Goal: Task Accomplishment & Management: Complete application form

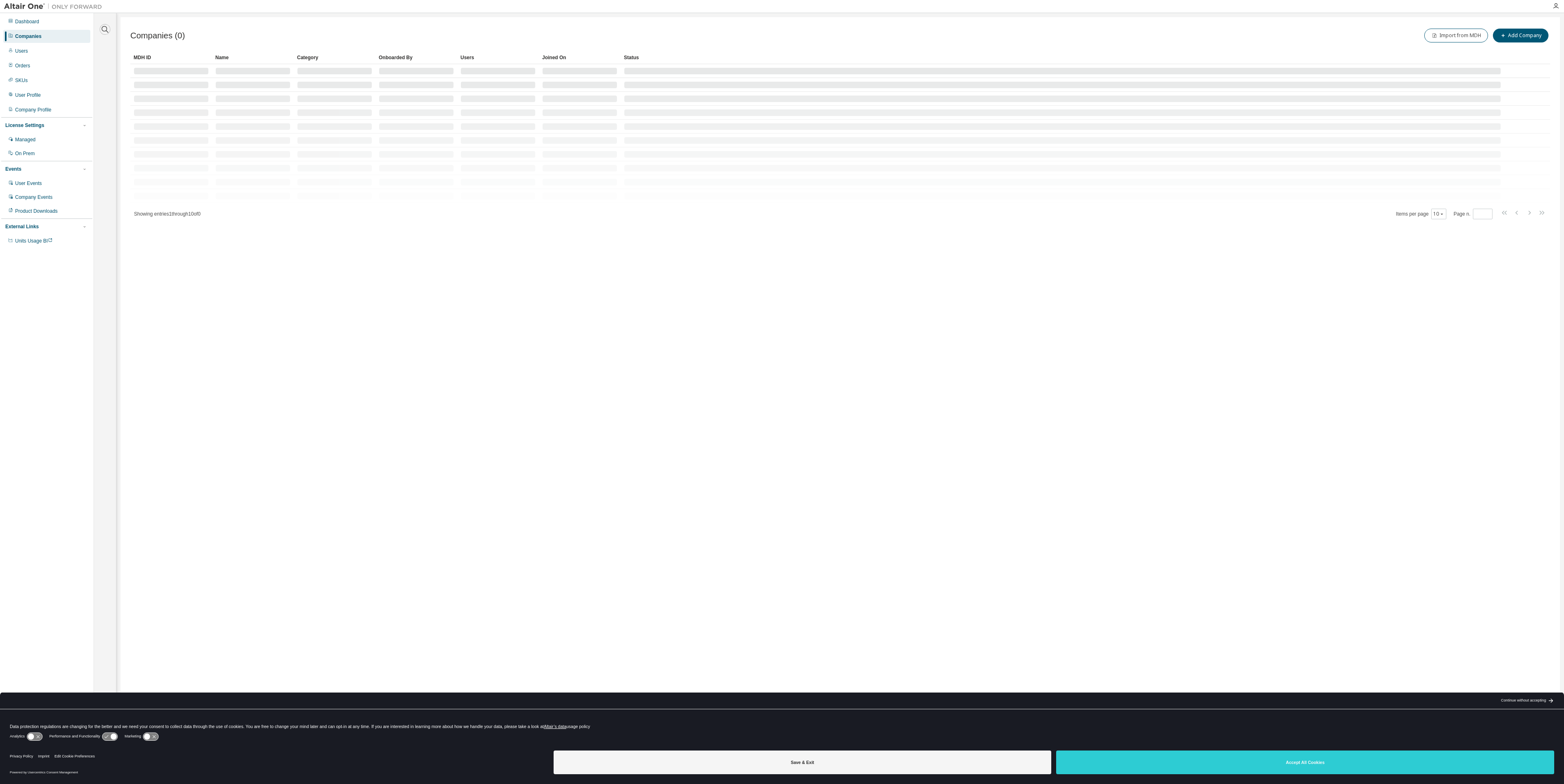
click at [107, 28] on icon "button" at bounding box center [105, 29] width 7 height 7
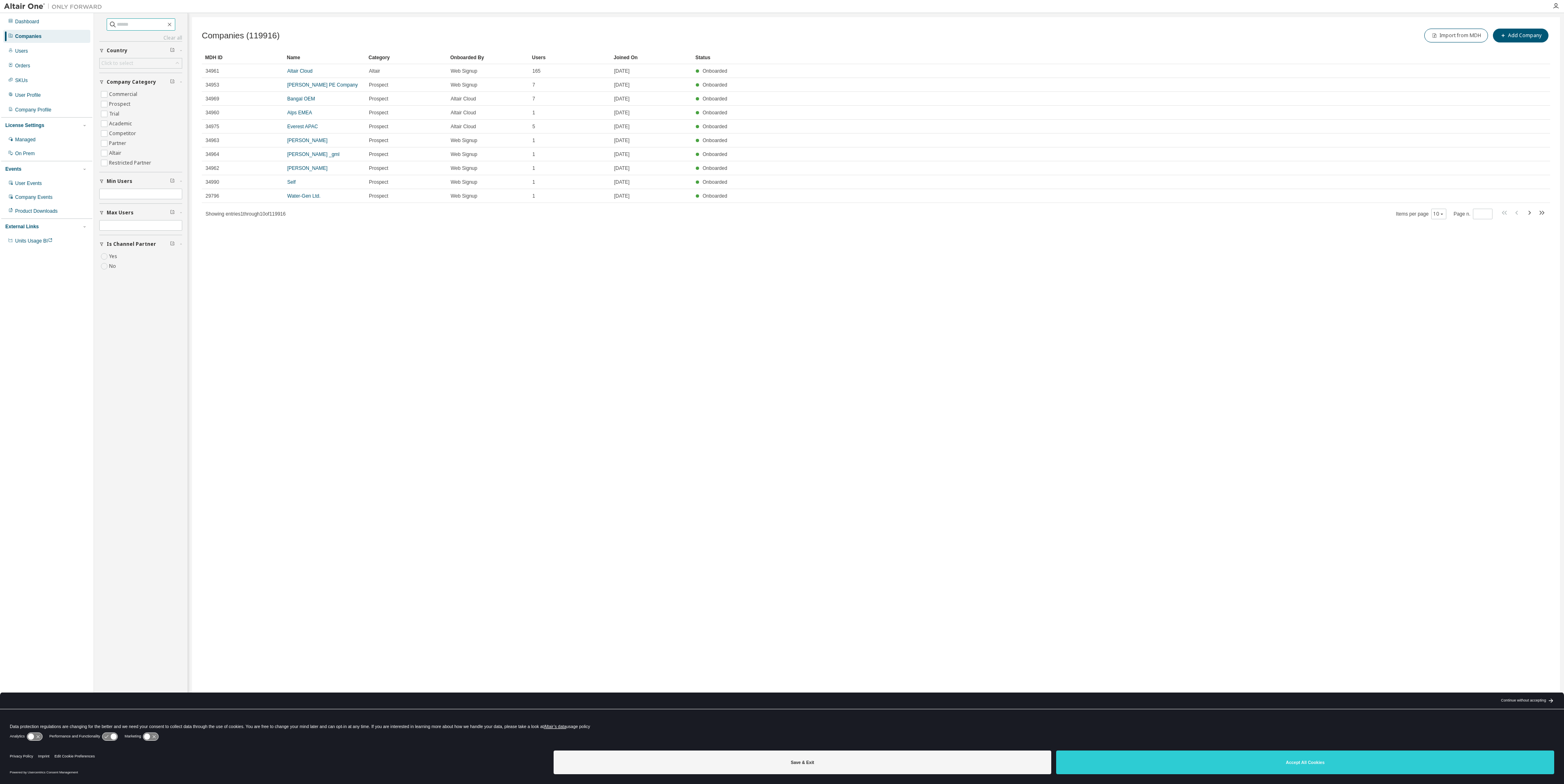
click at [144, 24] on input "text" at bounding box center [141, 24] width 49 height 8
type input "**********"
click at [335, 71] on link "GEODYNAMIQUE ET STRUCTURE" at bounding box center [311, 74] width 48 height 12
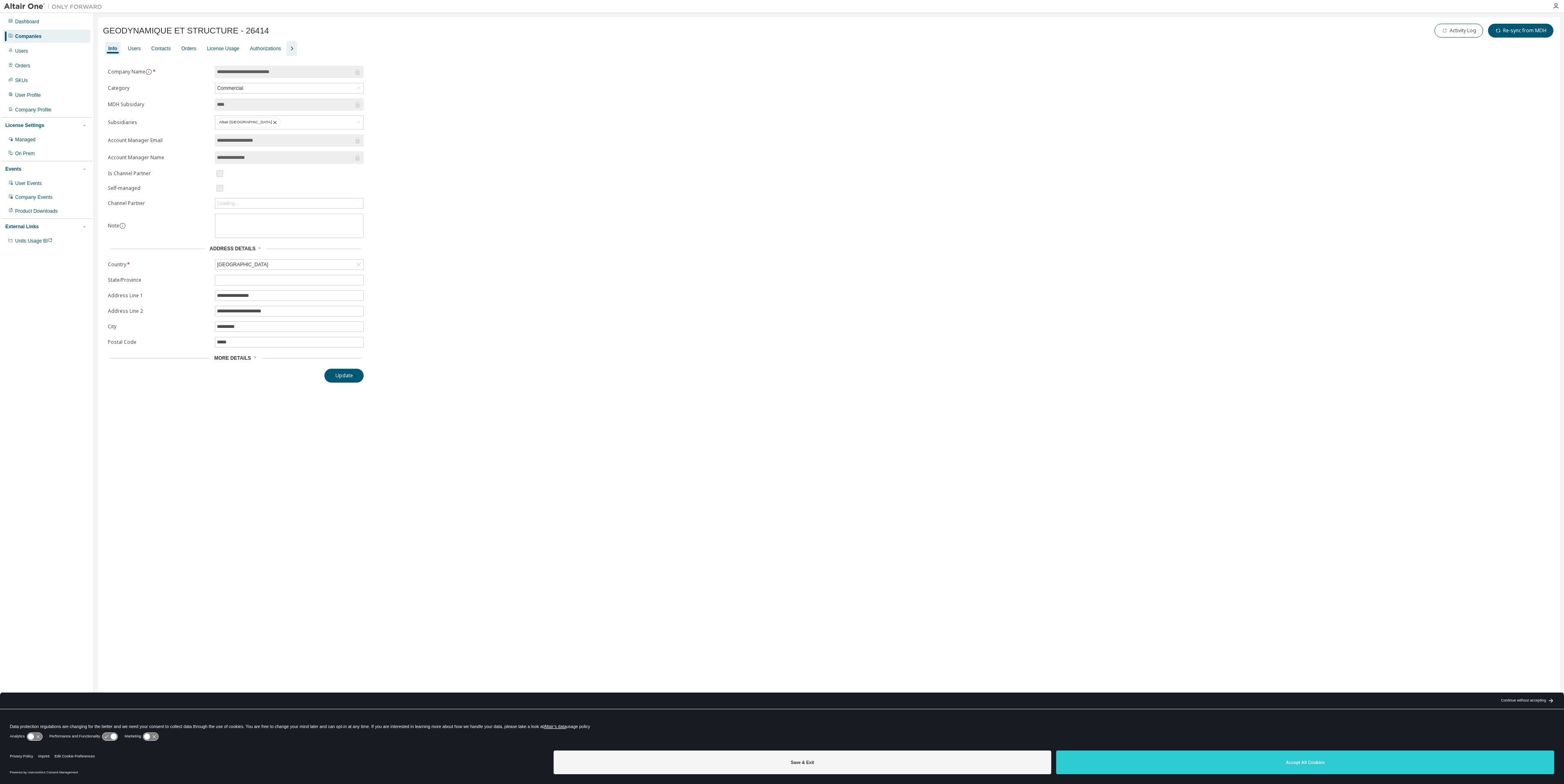
click at [182, 47] on div "Orders" at bounding box center [189, 49] width 15 height 7
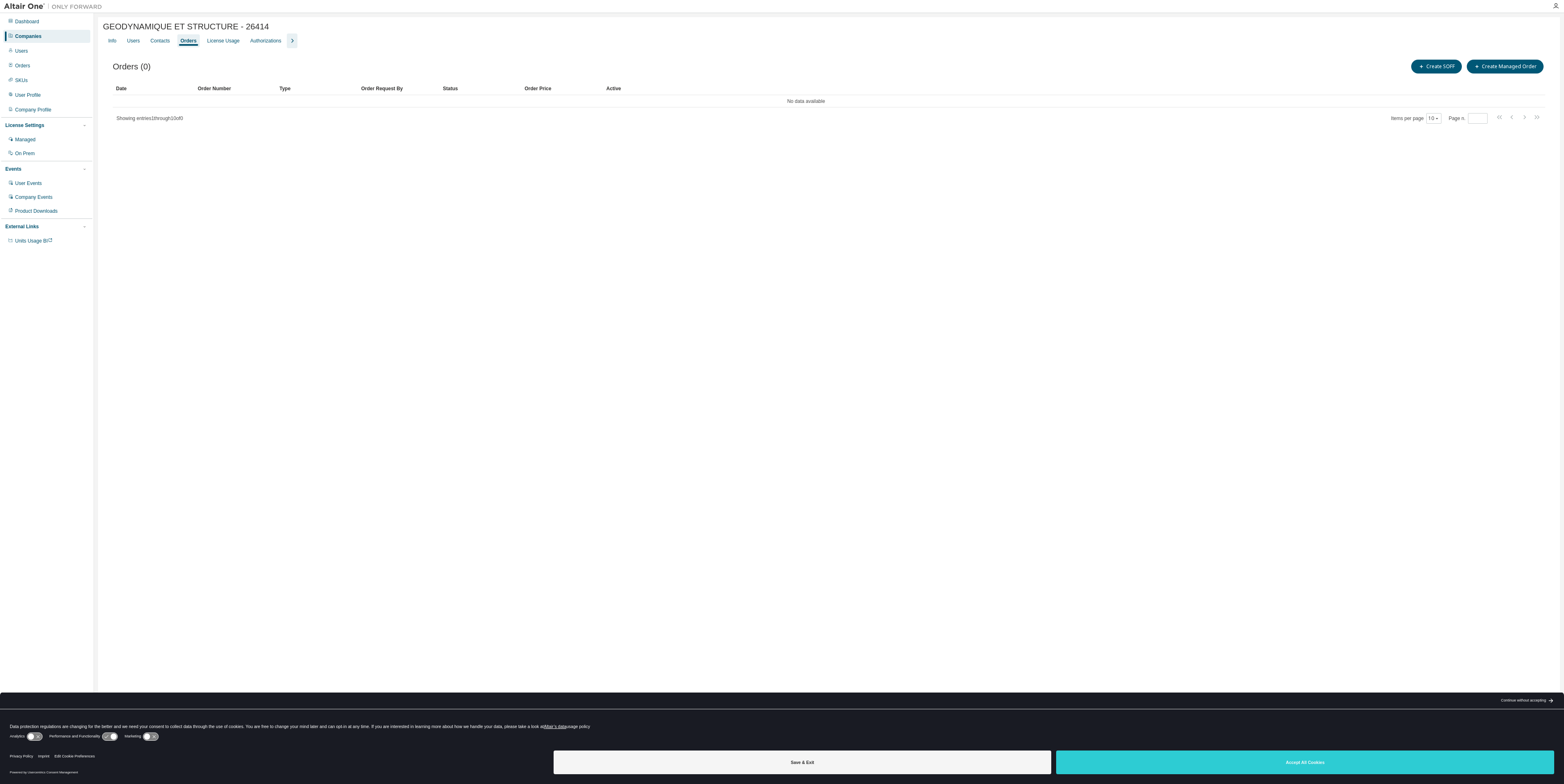
click at [144, 42] on div "Info Users Contacts Orders License Usage Authorizations" at bounding box center [829, 41] width 1452 height 15
click at [134, 42] on div "Users" at bounding box center [133, 41] width 13 height 7
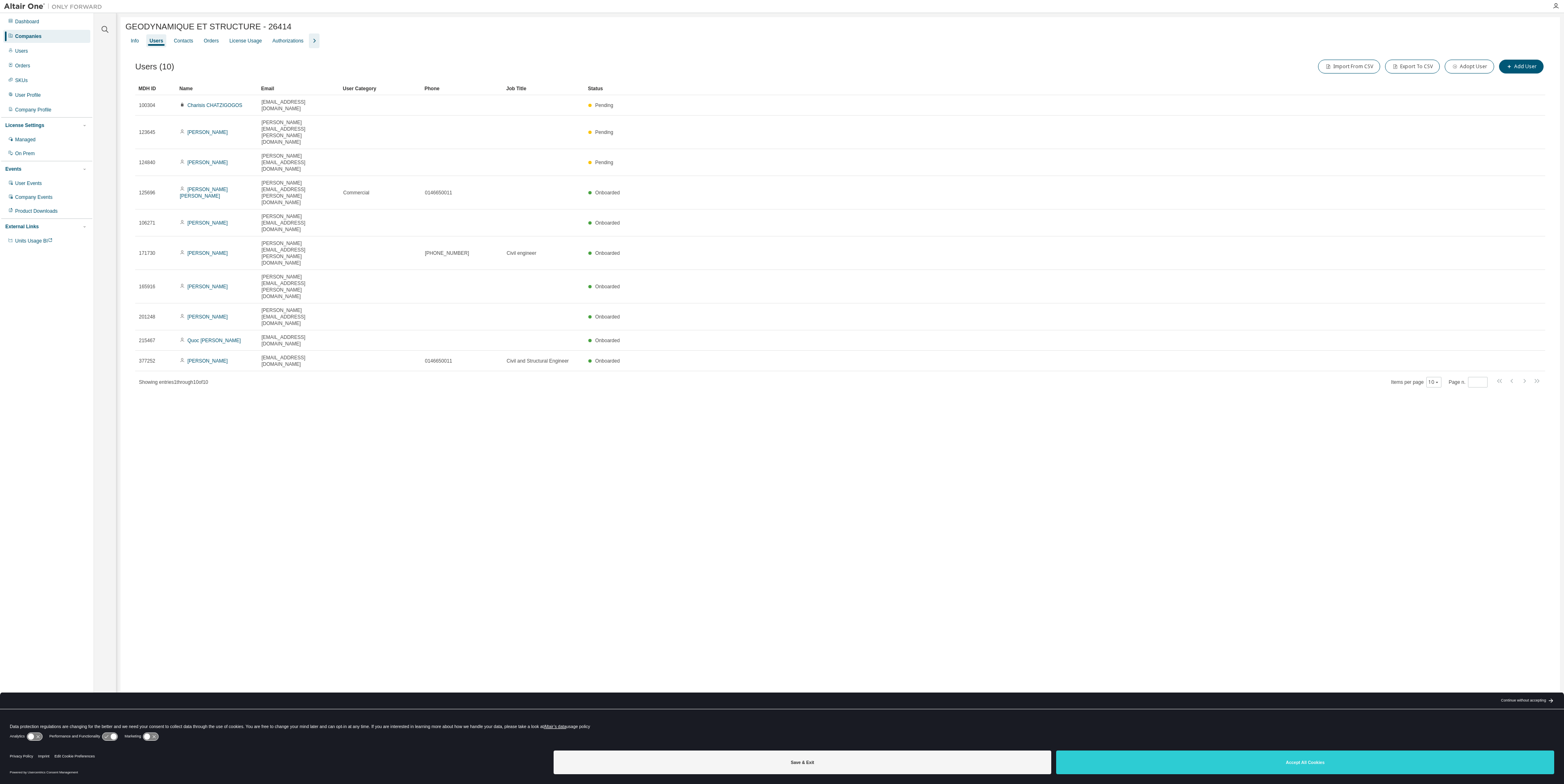
click at [212, 251] on link "Charles DROSZCZ" at bounding box center [208, 253] width 41 height 5
click at [1482, 243] on button "Close" at bounding box center [1495, 243] width 39 height 14
click at [190, 187] on link "[PERSON_NAME] [PERSON_NAME]" at bounding box center [203, 193] width 48 height 12
click at [1477, 160] on div "User" at bounding box center [1505, 159] width 106 height 10
click at [1476, 179] on li "Owner" at bounding box center [1505, 180] width 104 height 10
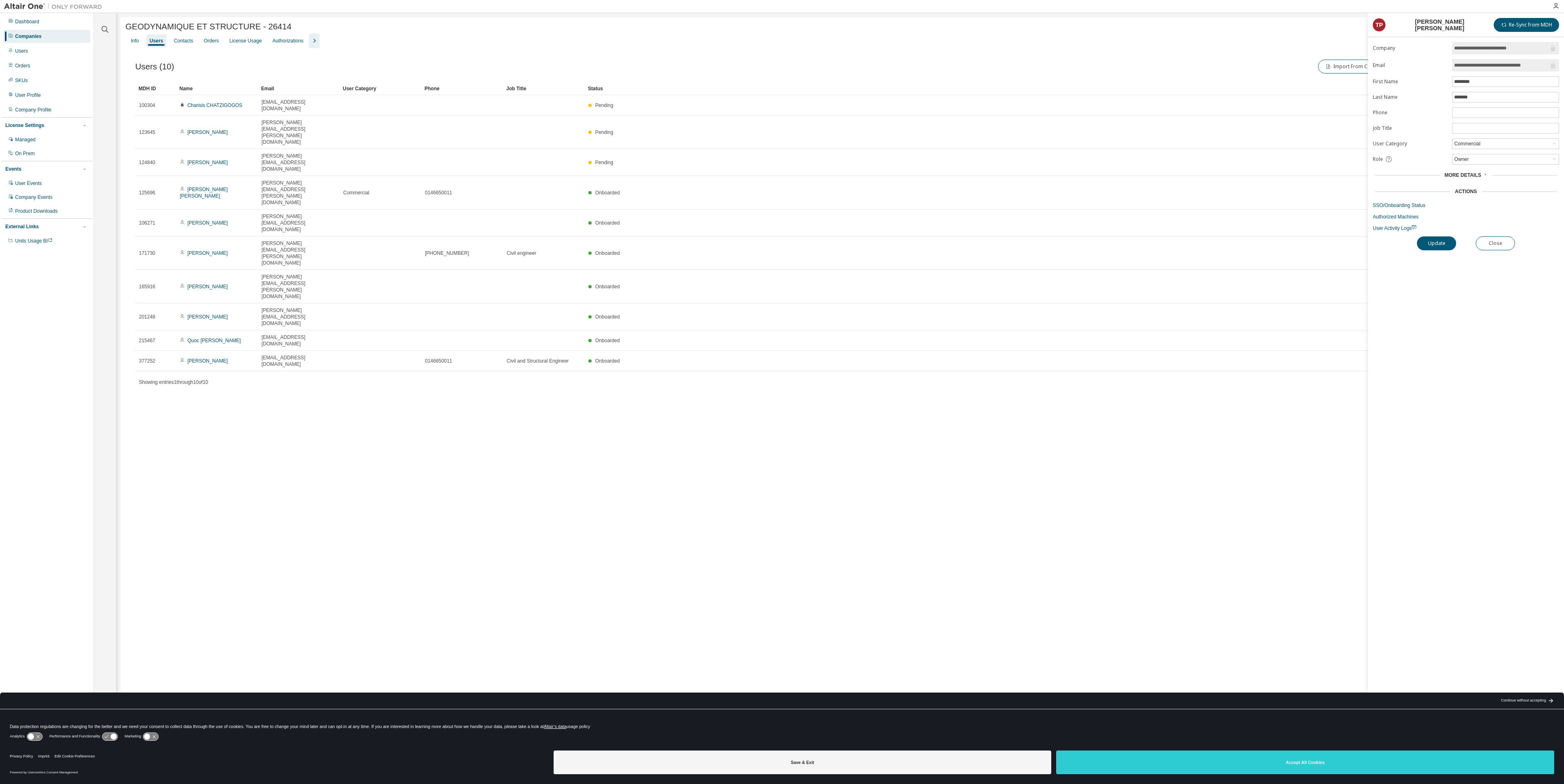
click at [1474, 161] on div "Owner" at bounding box center [1505, 159] width 106 height 10
click at [1474, 167] on li "Admin" at bounding box center [1505, 169] width 104 height 10
click at [1476, 154] on form "**********" at bounding box center [1466, 137] width 186 height 189
click at [1477, 160] on div "Admin" at bounding box center [1505, 159] width 106 height 10
click at [1475, 180] on li "Owner" at bounding box center [1505, 180] width 104 height 10
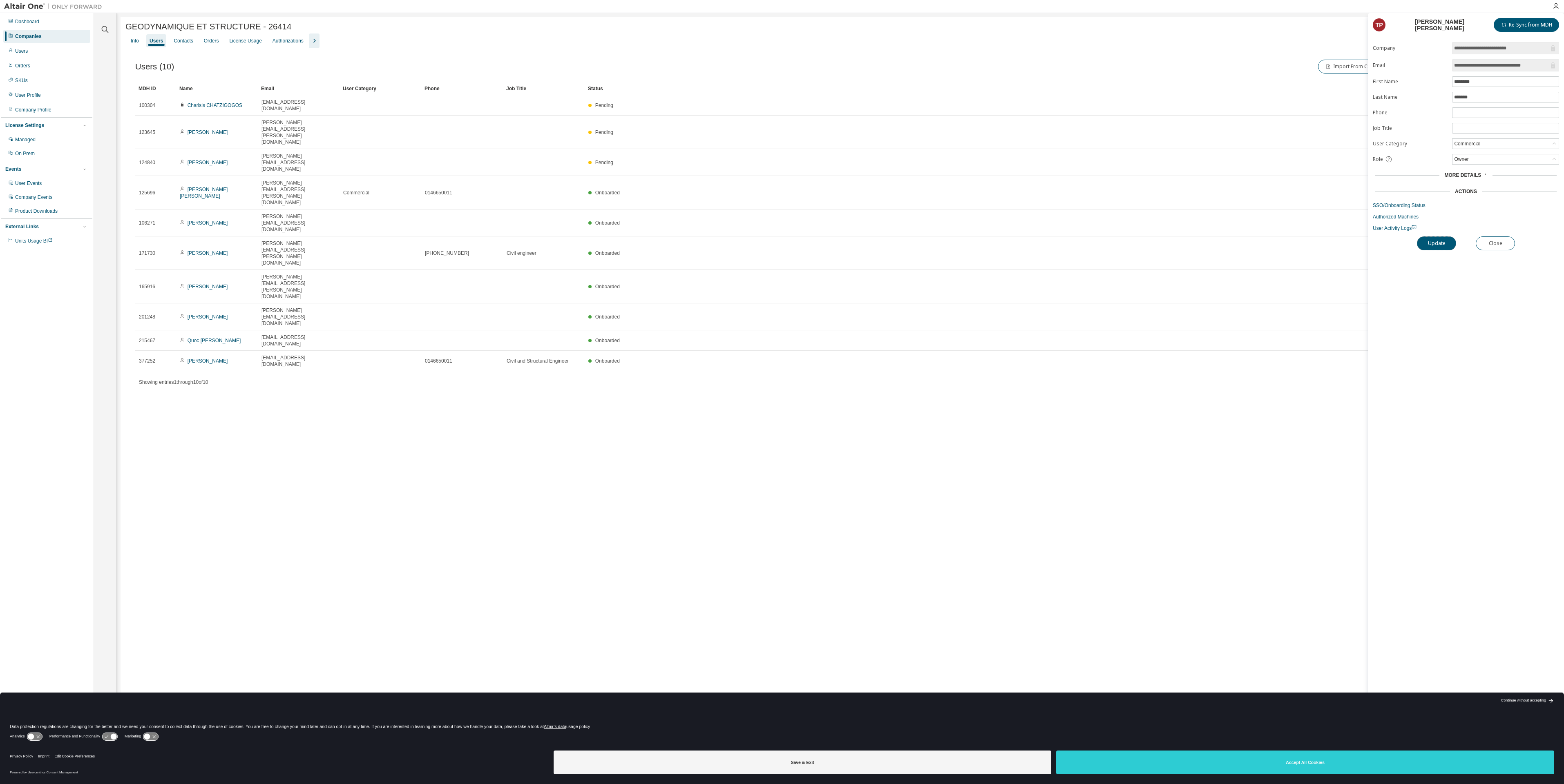
click at [1437, 243] on button "Update" at bounding box center [1436, 243] width 39 height 14
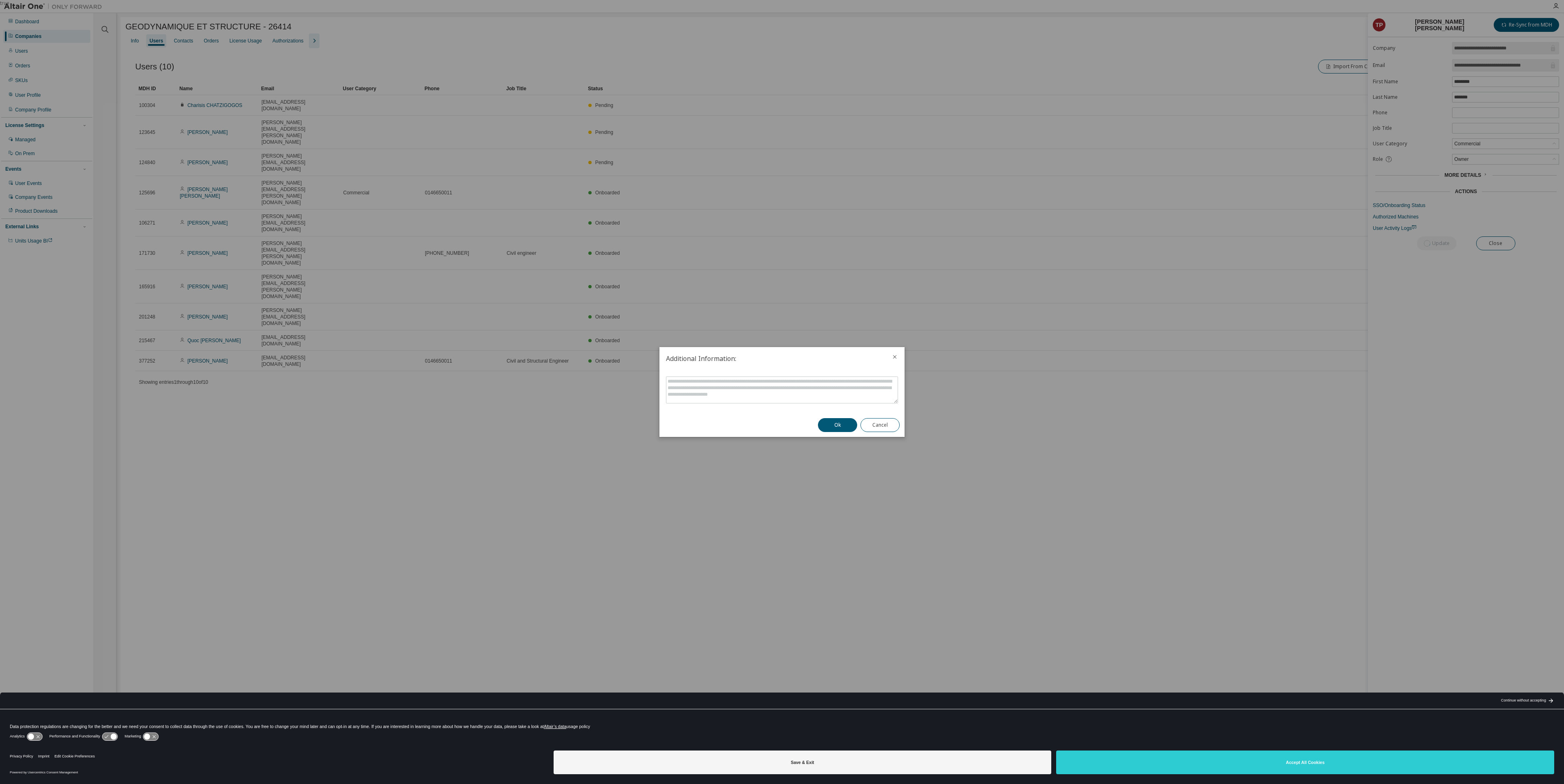
click at [831, 422] on button "Ok" at bounding box center [837, 425] width 39 height 14
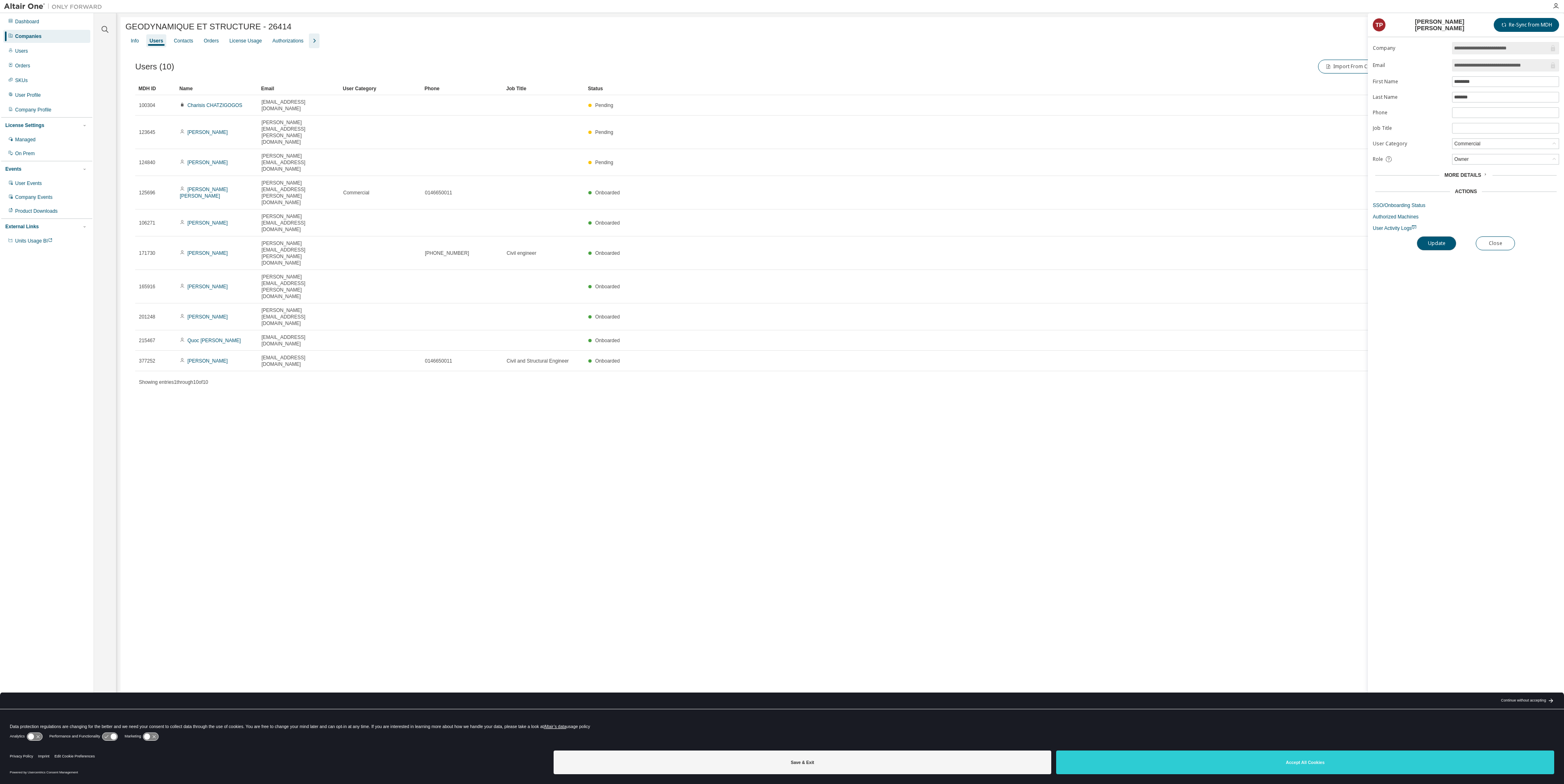
click at [1443, 240] on button "Update" at bounding box center [1436, 243] width 39 height 14
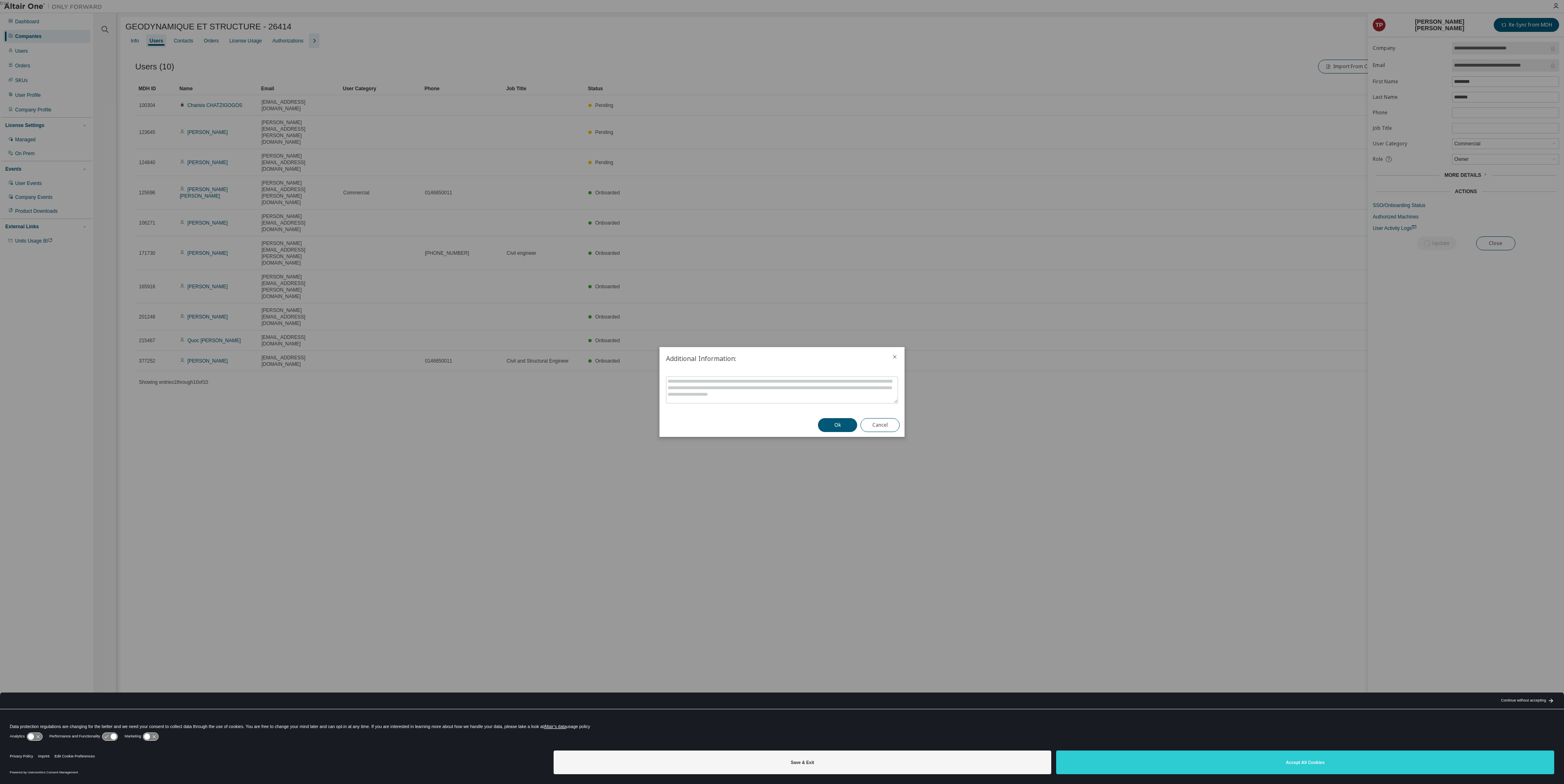
click at [831, 427] on button "Ok" at bounding box center [837, 425] width 39 height 14
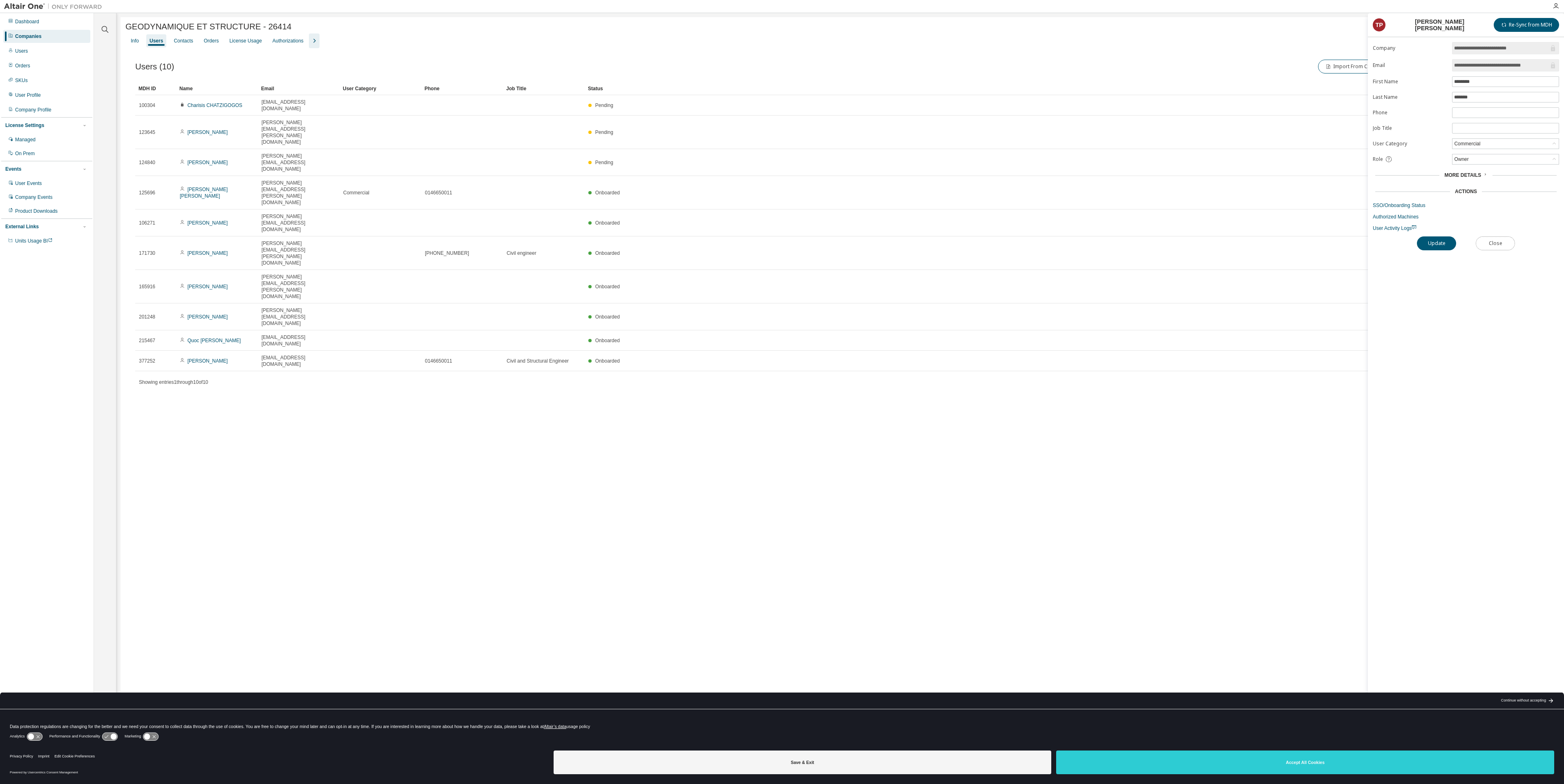
click at [1490, 237] on button "Close" at bounding box center [1495, 243] width 39 height 14
click at [202, 251] on link "Charles DROSZCZ" at bounding box center [208, 253] width 41 height 5
click at [1489, 158] on div "User" at bounding box center [1505, 159] width 106 height 10
click at [1477, 178] on li "Owner" at bounding box center [1505, 180] width 104 height 10
drag, startPoint x: 1440, startPoint y: 243, endPoint x: 1431, endPoint y: 243, distance: 9.0
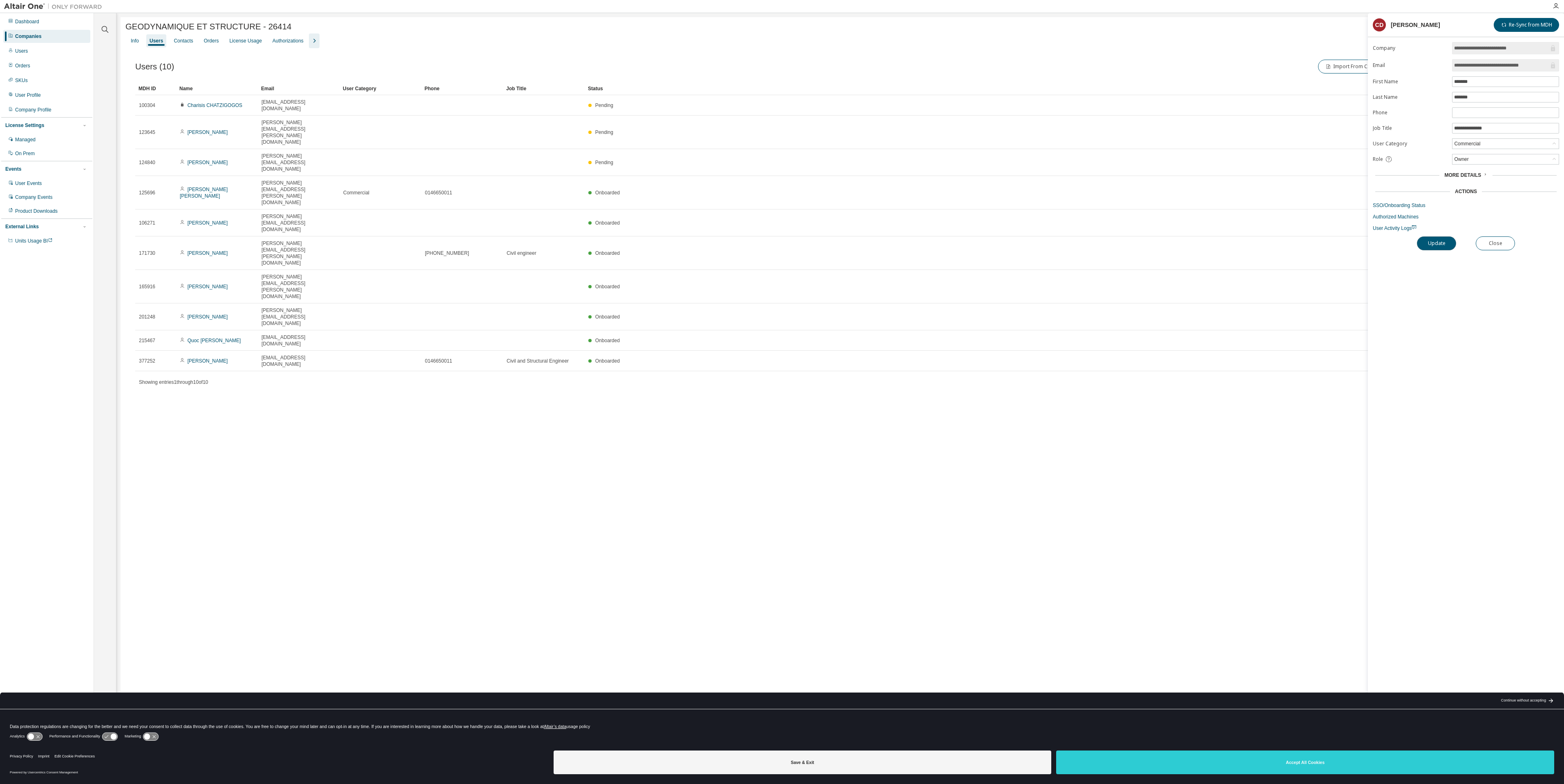
click at [1431, 243] on button "Update" at bounding box center [1436, 243] width 39 height 14
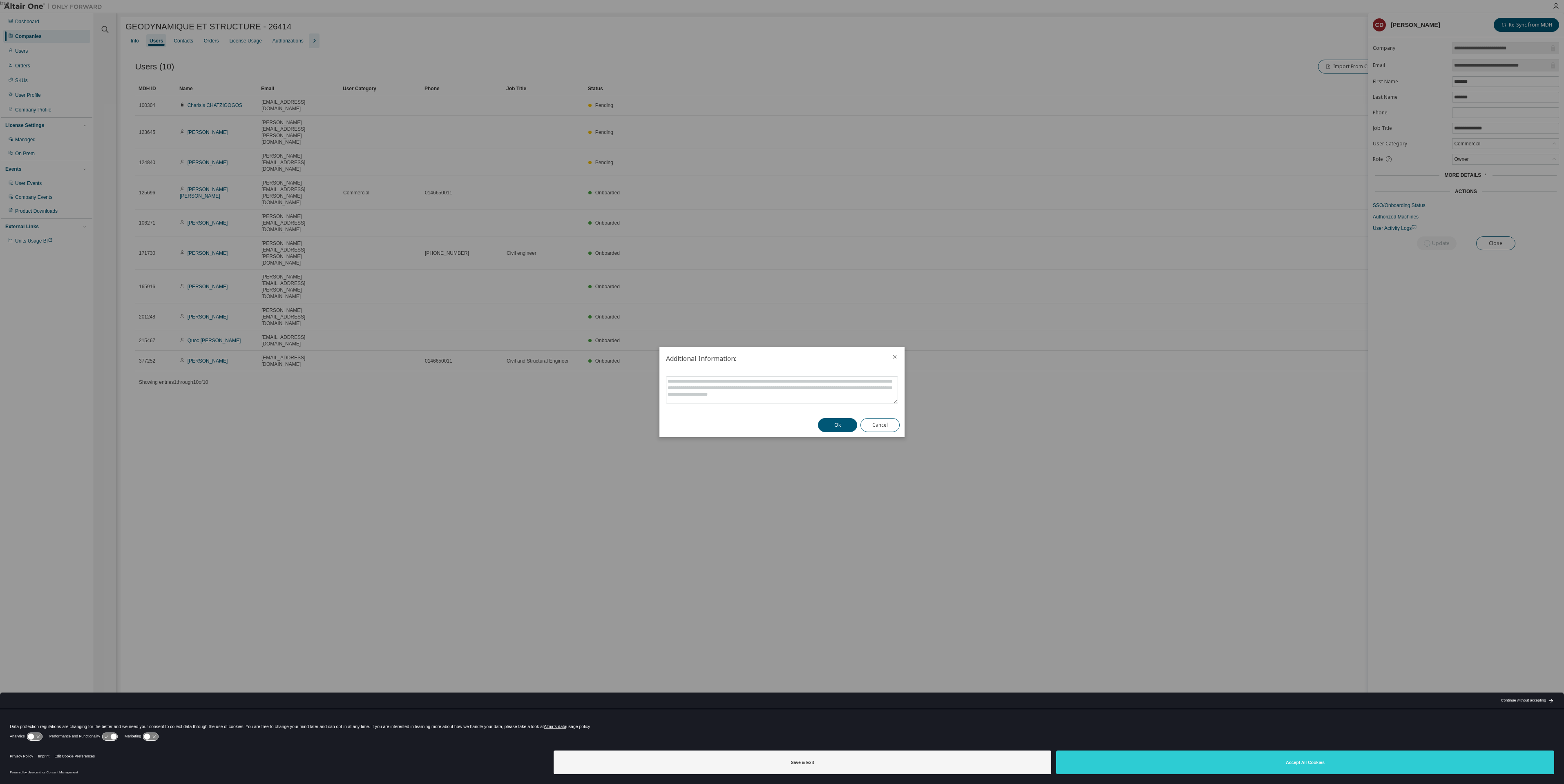
click at [837, 421] on button "Ok" at bounding box center [837, 425] width 39 height 14
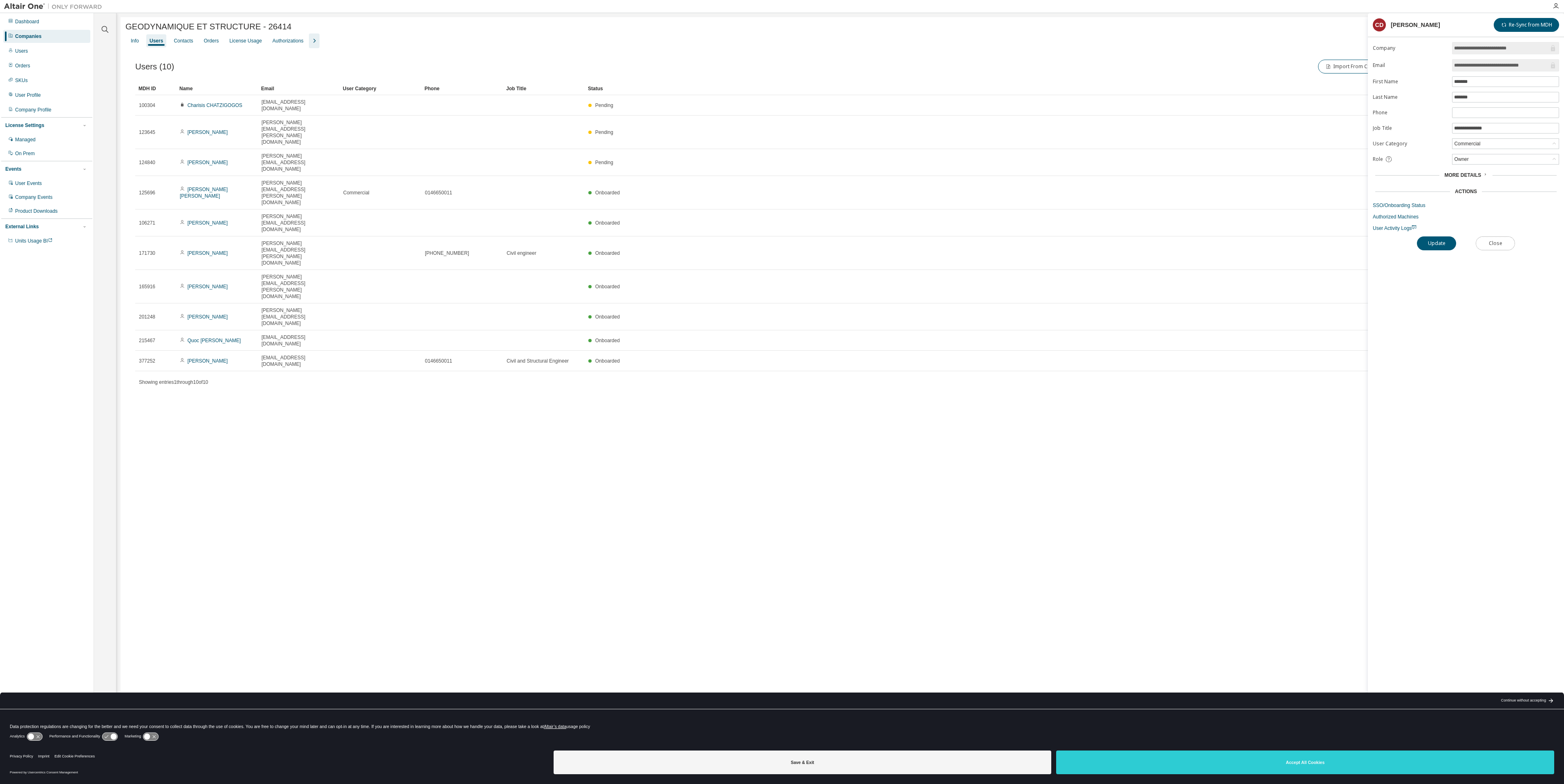
click at [1498, 242] on button "Close" at bounding box center [1495, 243] width 39 height 14
click at [220, 251] on link "Charles DROSZCZ" at bounding box center [208, 253] width 41 height 5
click at [1497, 246] on button "Close" at bounding box center [1495, 243] width 39 height 14
click at [212, 42] on div "Orders" at bounding box center [211, 41] width 15 height 7
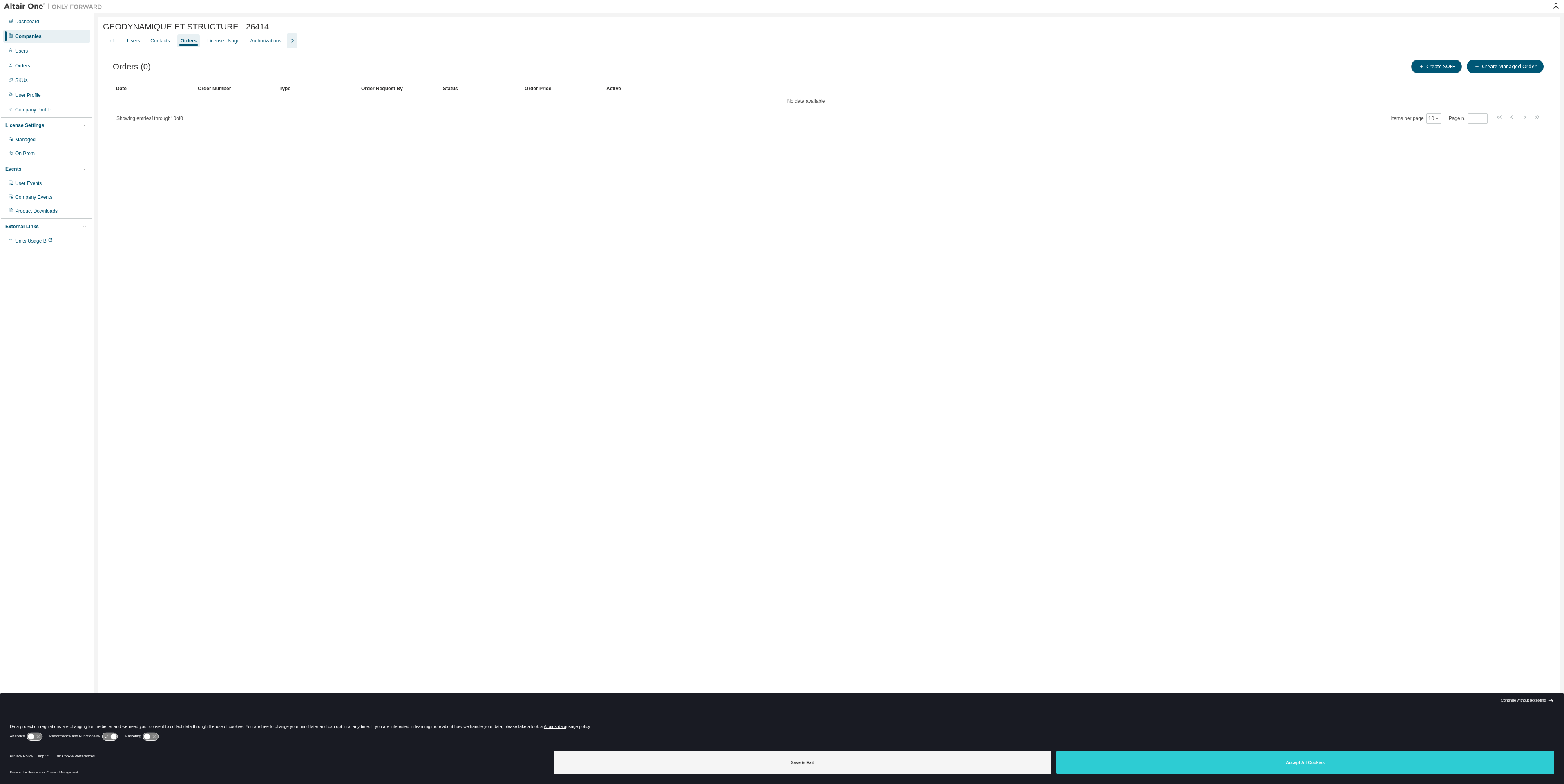
click at [1433, 67] on button "Create SOFF" at bounding box center [1436, 66] width 50 height 14
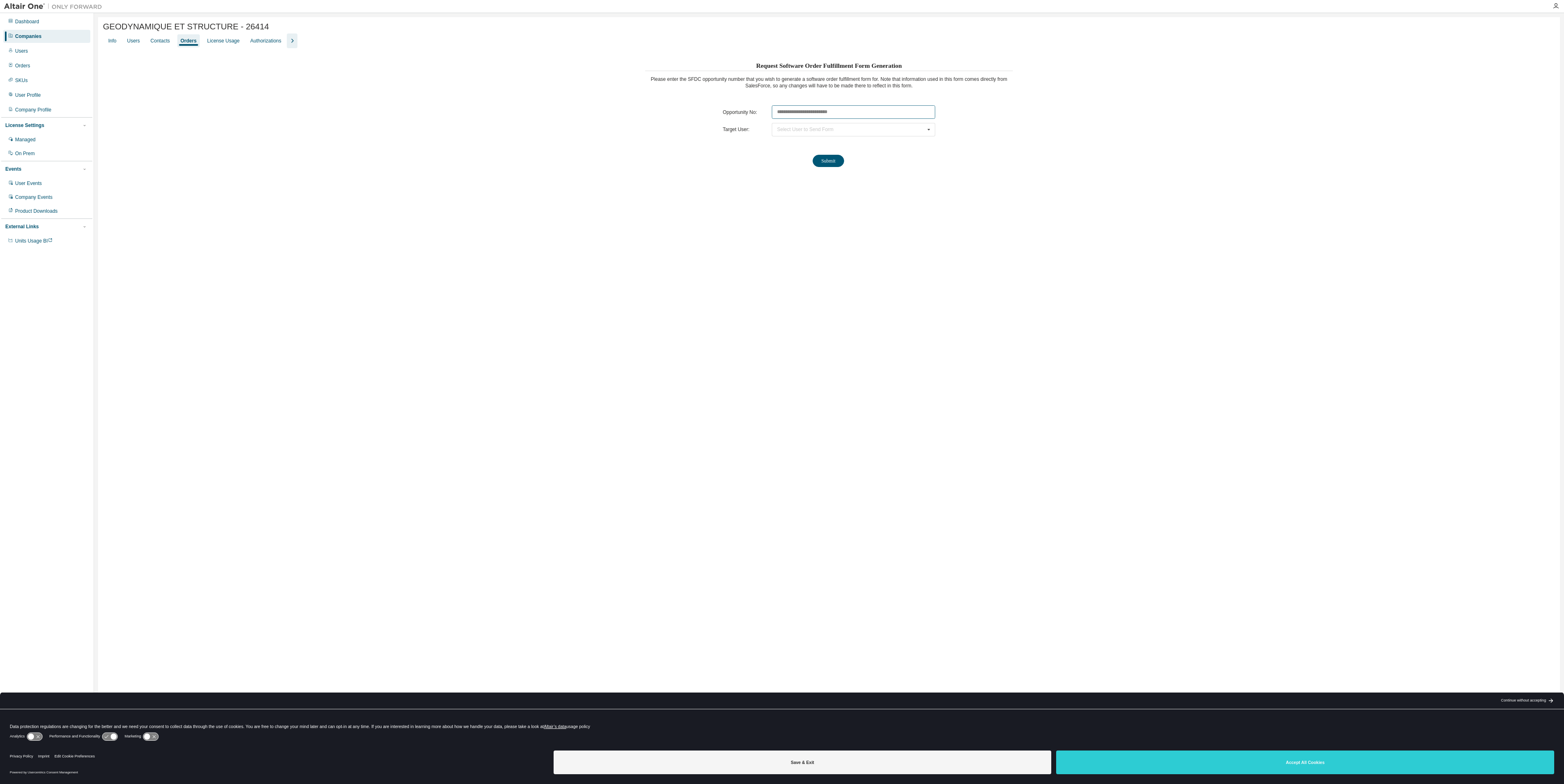
click at [805, 110] on input "text" at bounding box center [853, 112] width 163 height 13
paste input "********"
type input "********"
click at [849, 134] on div "Select User to Send Form Charisis CHATZIGOGOS (charisis.chatzigogos@geodynamiqu…" at bounding box center [853, 130] width 163 height 13
click at [840, 156] on span "Thibault PALLARD (thibault.pallard@geodynamique.com)" at bounding box center [840, 158] width 126 height 10
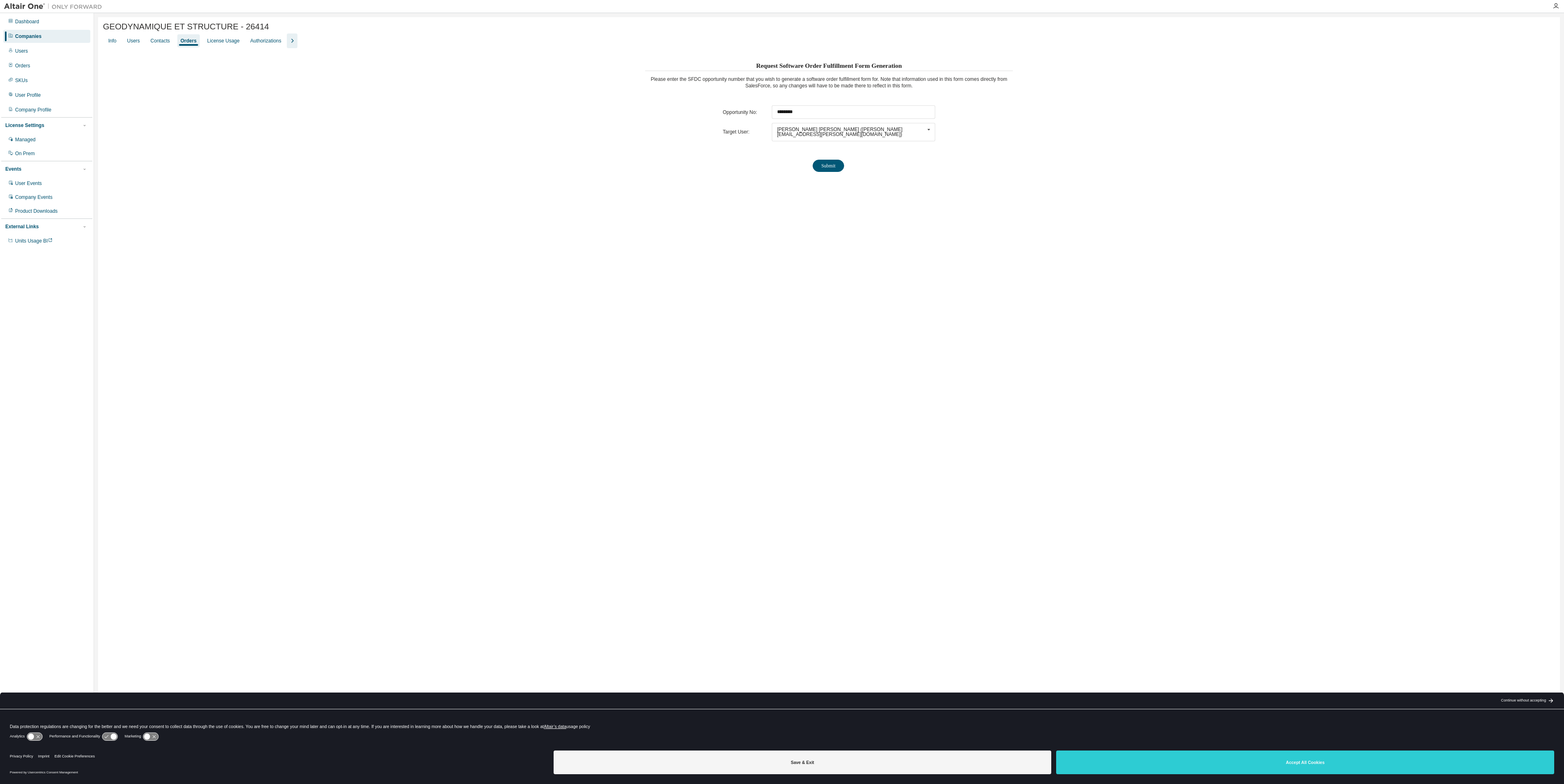
click at [825, 161] on button "Submit" at bounding box center [828, 166] width 32 height 12
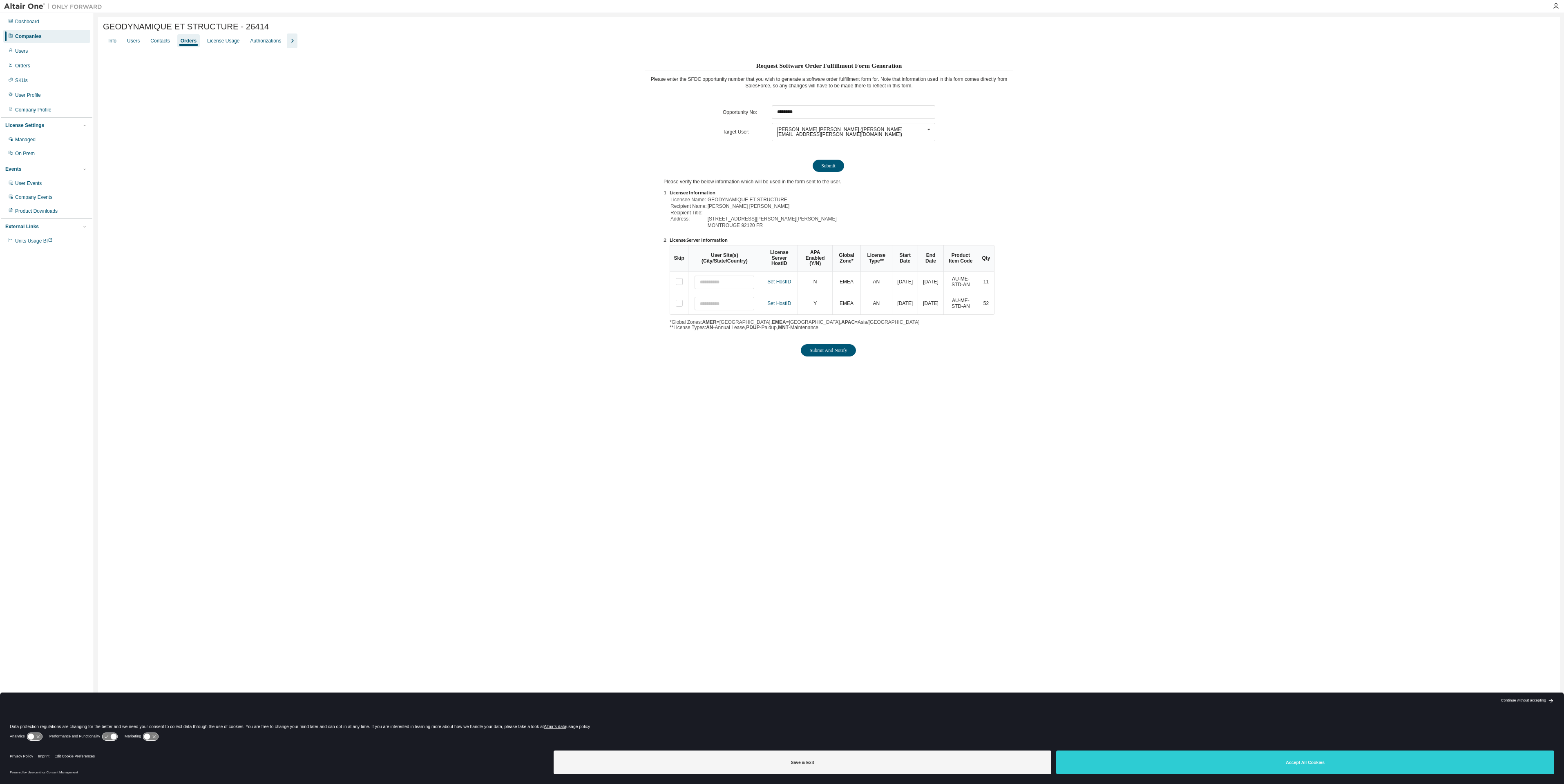
click at [784, 279] on link "Set HostID" at bounding box center [779, 282] width 24 height 5
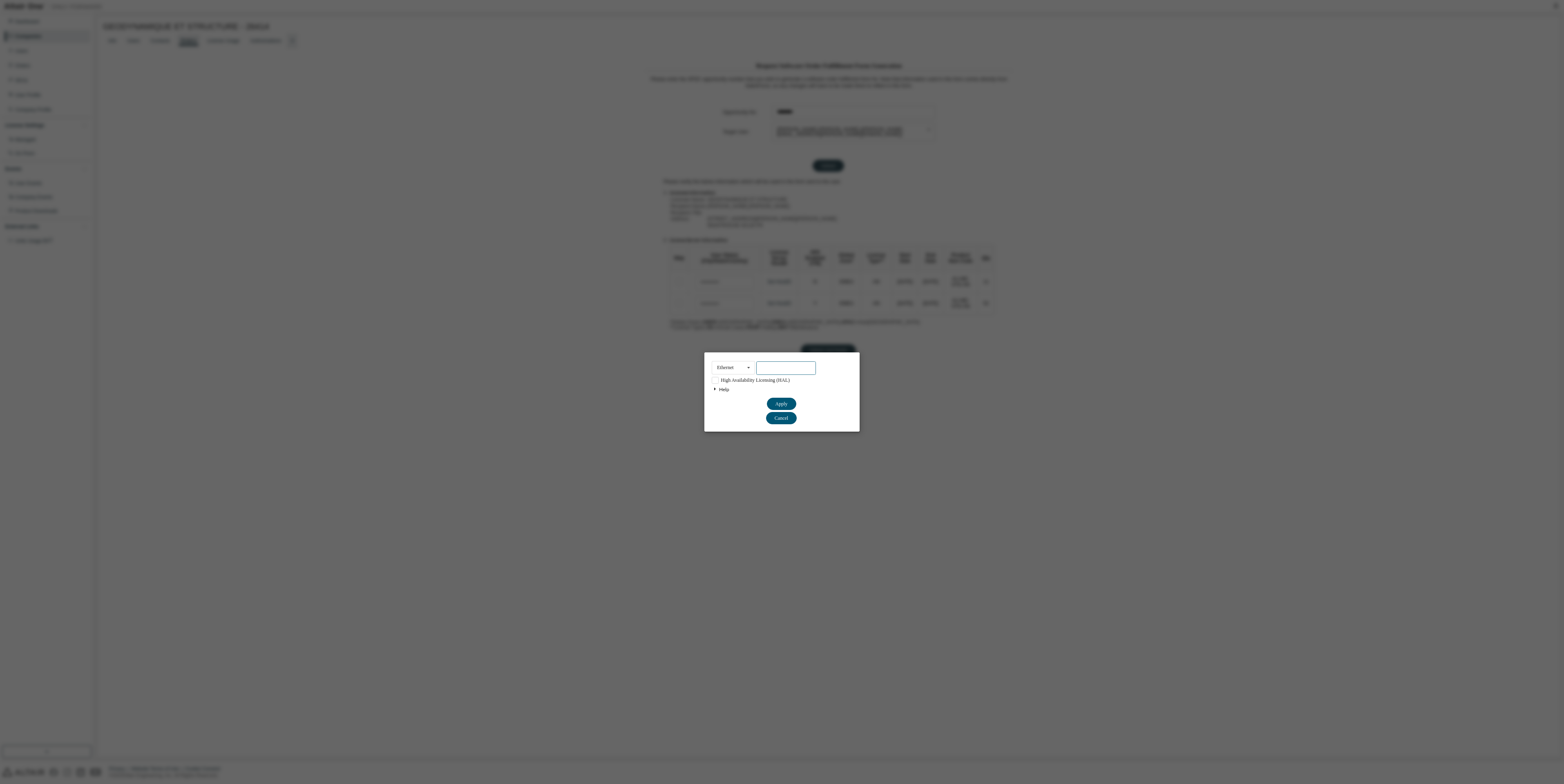
click at [784, 371] on input "text" at bounding box center [786, 368] width 59 height 13
paste input "**********"
type input "**********"
click at [786, 401] on button "Apply" at bounding box center [781, 404] width 29 height 12
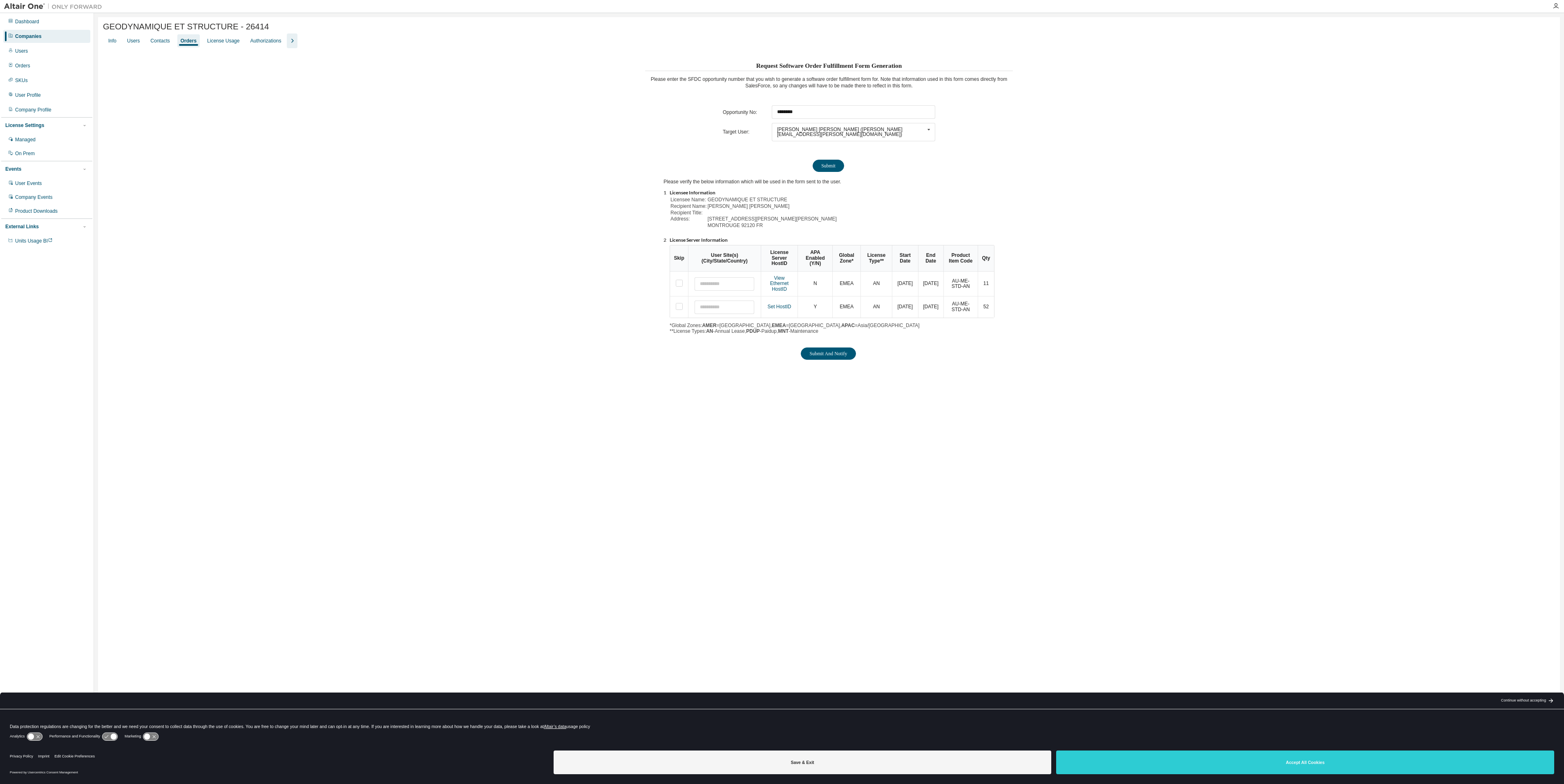
click at [785, 306] on link "Set HostID" at bounding box center [779, 306] width 24 height 5
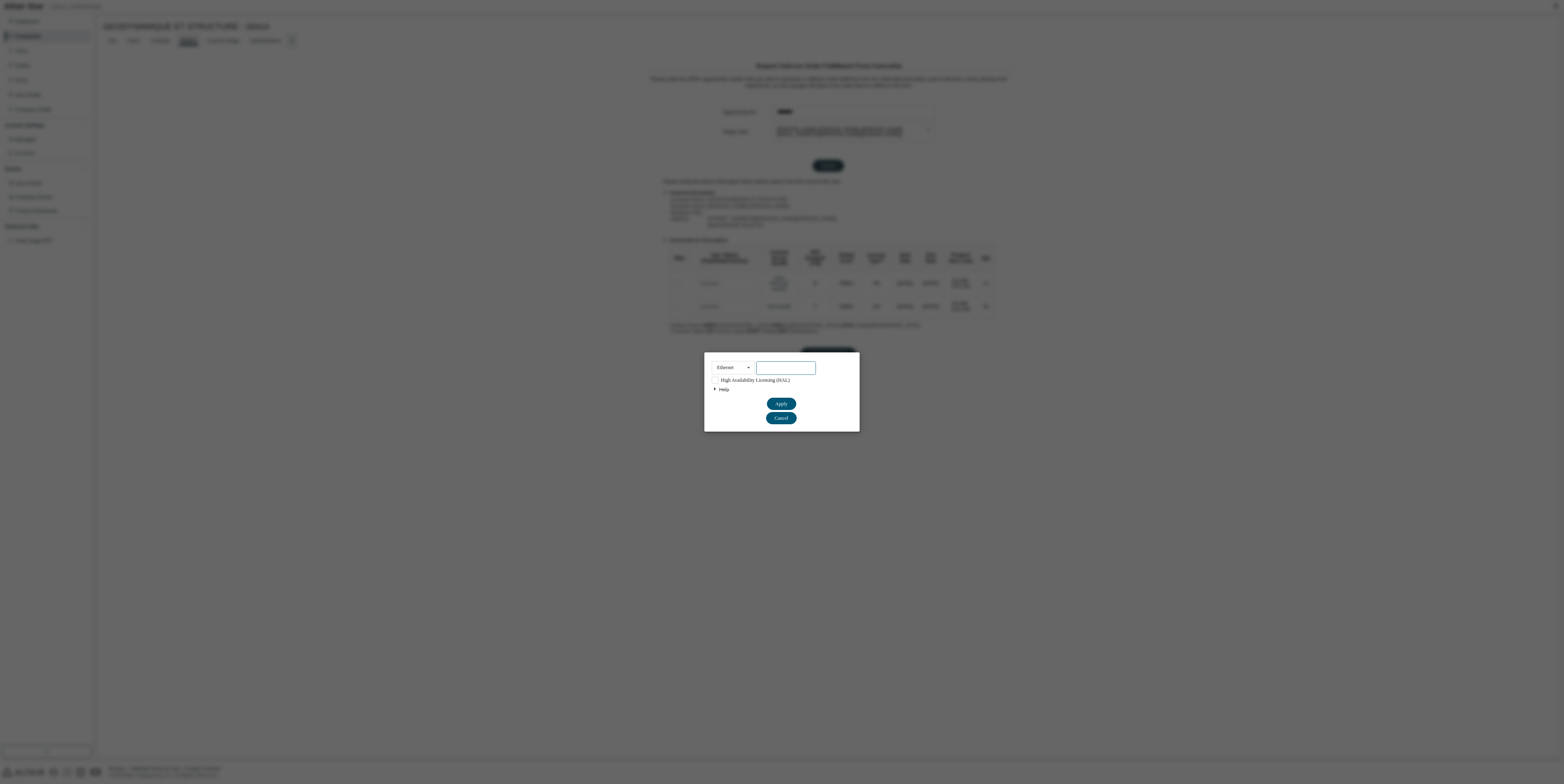
click at [787, 367] on input "text" at bounding box center [786, 368] width 59 height 13
paste input "**********"
type input "**********"
click at [782, 405] on button "Apply" at bounding box center [781, 404] width 29 height 12
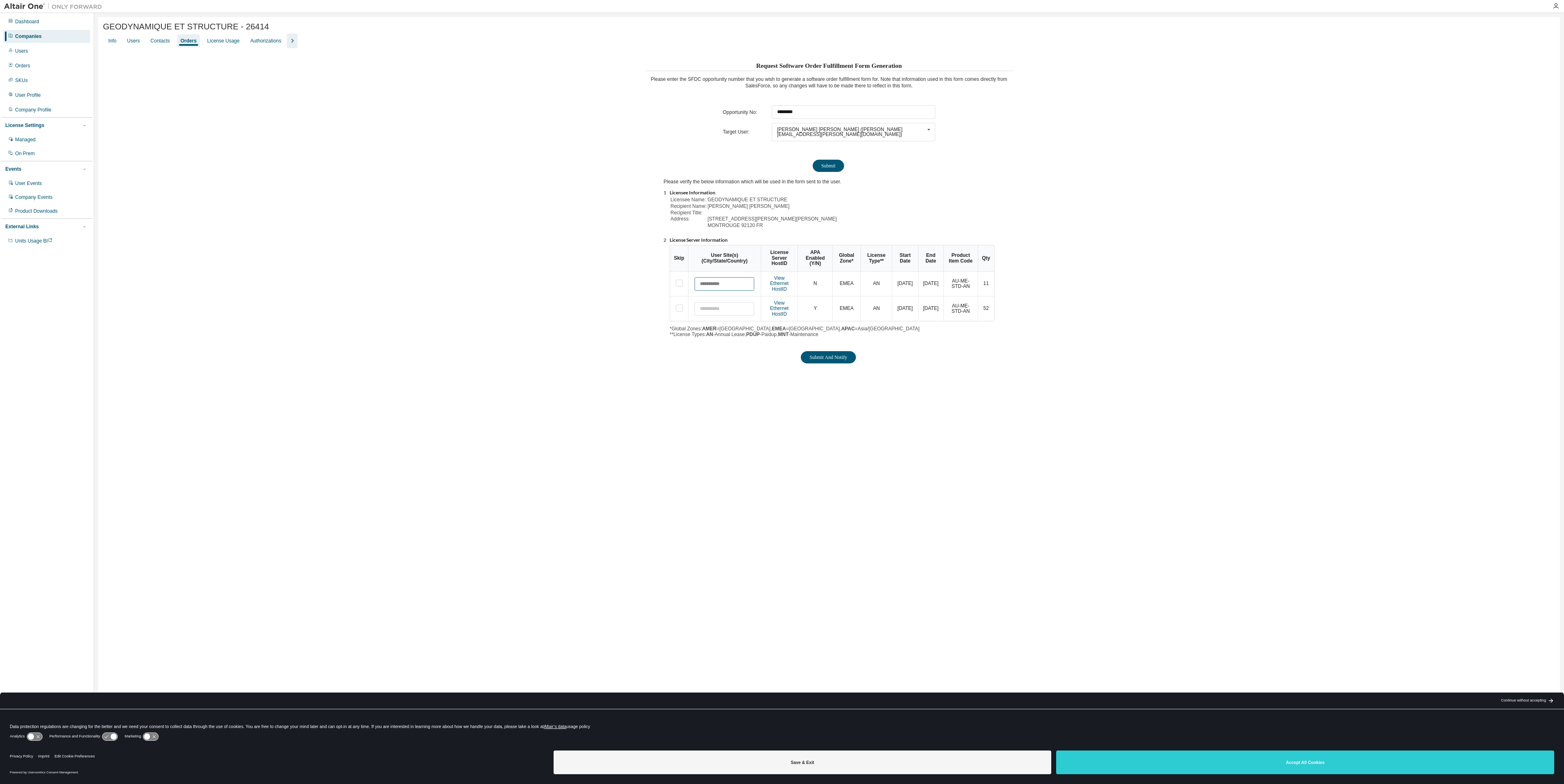
click at [729, 277] on input "text" at bounding box center [724, 284] width 59 height 13
type input "******"
click at [722, 302] on input "text" at bounding box center [724, 309] width 59 height 13
type input "******"
click at [823, 354] on button "Submit And Notify" at bounding box center [828, 357] width 55 height 12
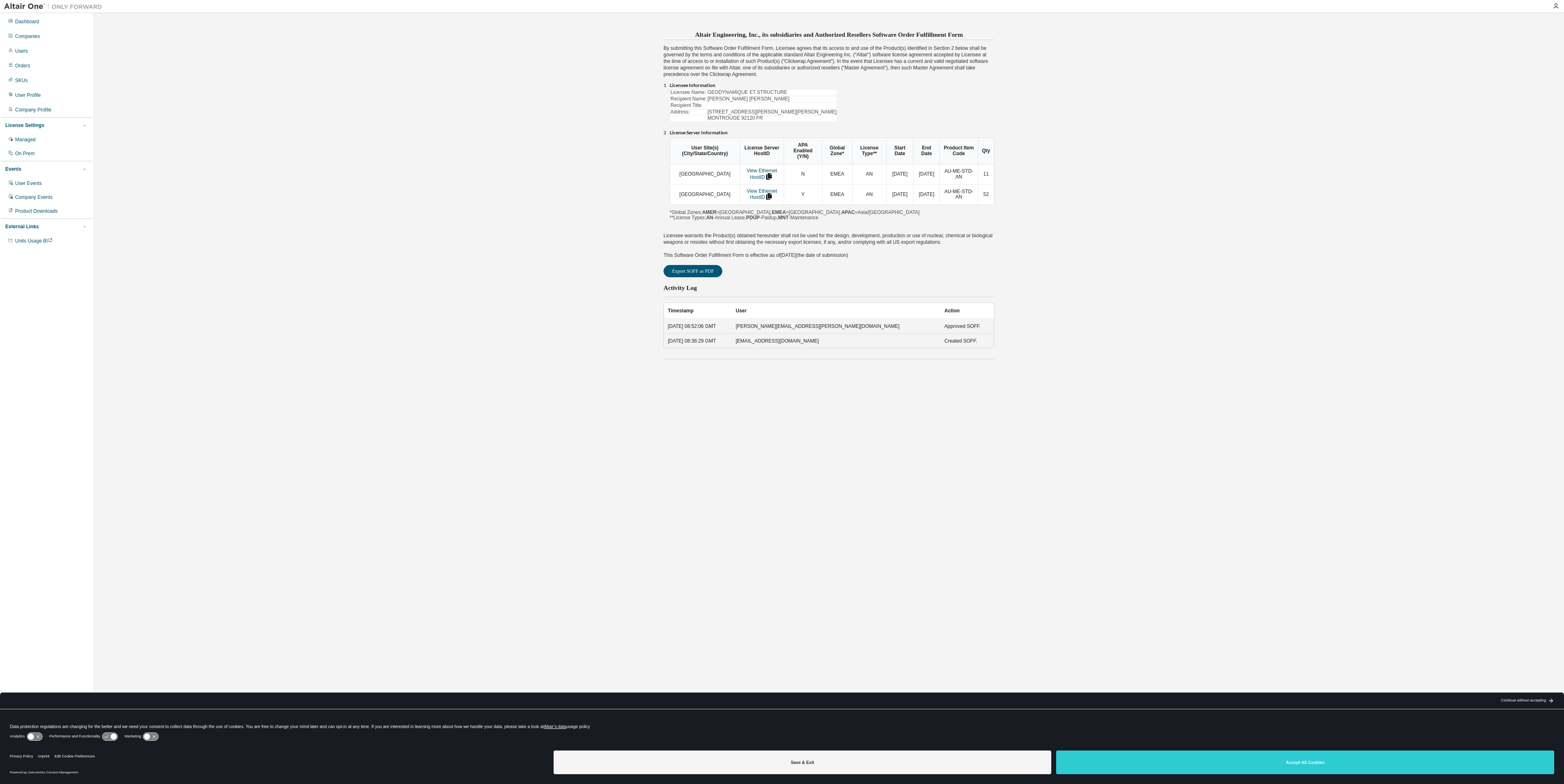
click at [679, 265] on button "Export SOFF as PDF" at bounding box center [693, 271] width 59 height 12
